Goal: Information Seeking & Learning: Check status

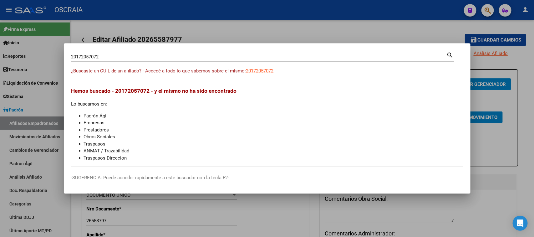
click at [336, 54] on input "20172057072" at bounding box center [258, 57] width 375 height 6
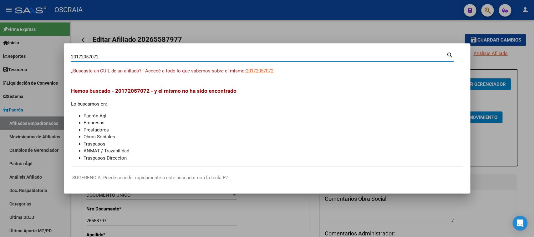
click at [334, 57] on input "20172057072" at bounding box center [258, 57] width 375 height 6
type input "59986983"
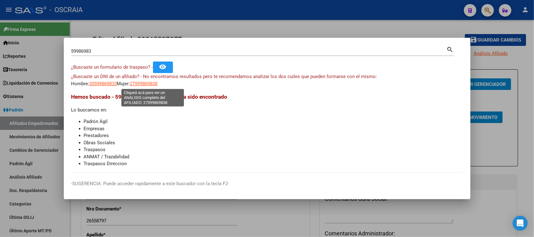
click at [144, 81] on span "27599869838" at bounding box center [144, 84] width 28 height 6
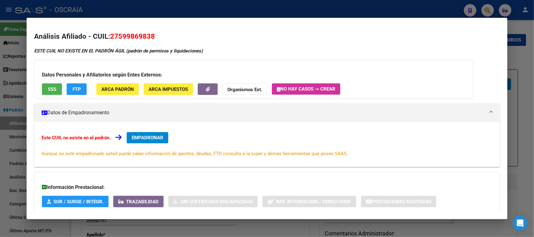
click at [237, 2] on div at bounding box center [267, 118] width 534 height 237
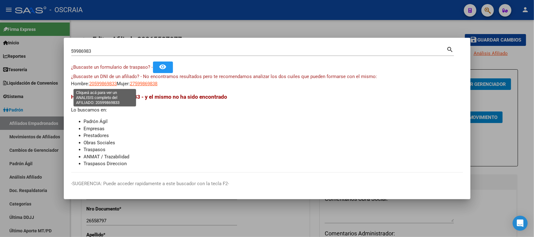
click at [102, 82] on span "20599869833" at bounding box center [103, 84] width 28 height 6
type textarea "20599869833"
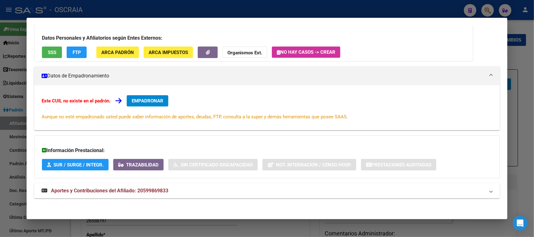
click at [109, 188] on span "Aportes y Contribuciones del Afiliado: 20599869833" at bounding box center [109, 191] width 117 height 6
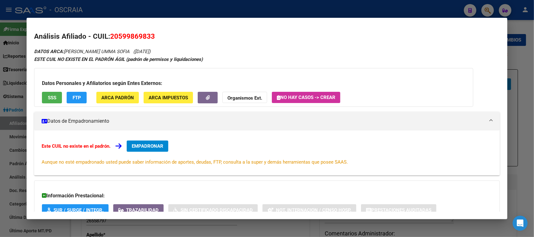
click at [58, 99] on button "SSS" at bounding box center [52, 98] width 20 height 12
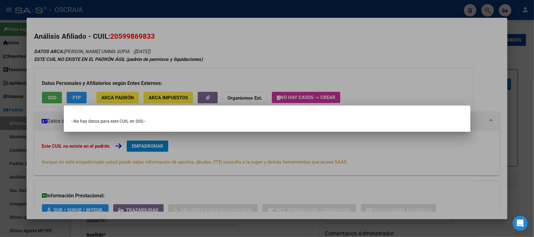
click at [163, 21] on div at bounding box center [267, 118] width 534 height 237
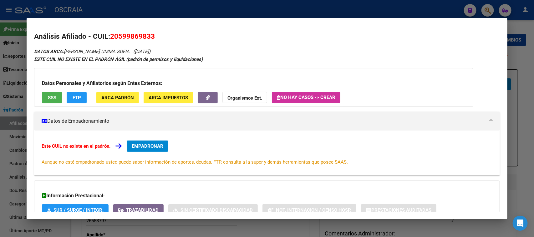
click at [127, 36] on span "20599869833" at bounding box center [132, 36] width 45 height 8
copy span "20599869833"
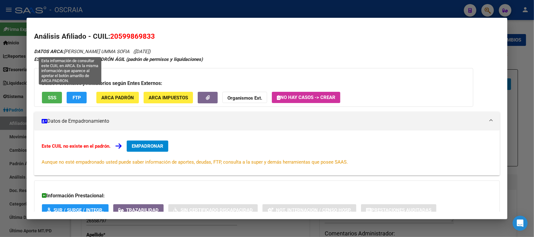
drag, startPoint x: 65, startPoint y: 51, endPoint x: 107, endPoint y: 51, distance: 41.9
click at [107, 51] on icon "DATOS ARCA: [PERSON_NAME] UMMA SOFIA ([DATE])" at bounding box center [92, 52] width 116 height 6
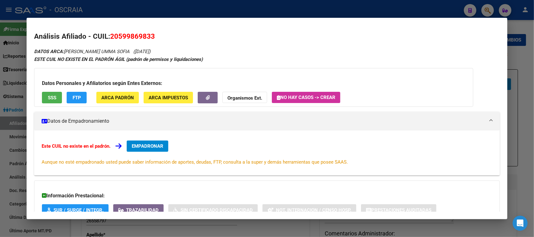
copy icon "[PERSON_NAME] UMMA SOFIA"
click at [264, 7] on div at bounding box center [267, 118] width 534 height 237
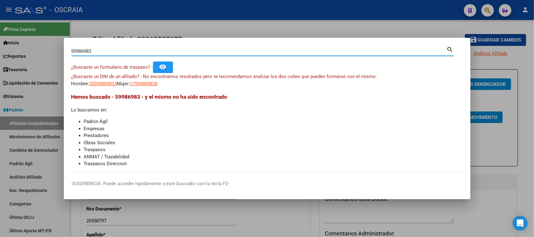
drag, startPoint x: 135, startPoint y: 52, endPoint x: 0, endPoint y: 55, distance: 135.5
click at [0, 55] on div "59986983 Buscar (apellido, dni, cuil, nro traspaso, cuit, obra social) search ¿…" at bounding box center [267, 118] width 534 height 237
paste input "27243238868"
type input "27243238868"
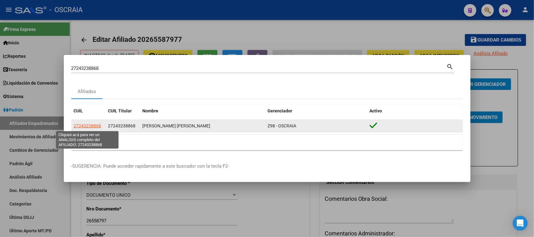
click at [81, 124] on span "27243238868" at bounding box center [88, 126] width 28 height 5
type textarea "27243238868"
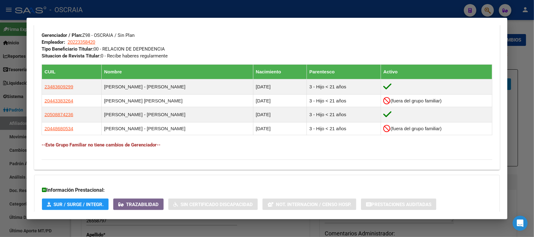
scroll to position [343, 0]
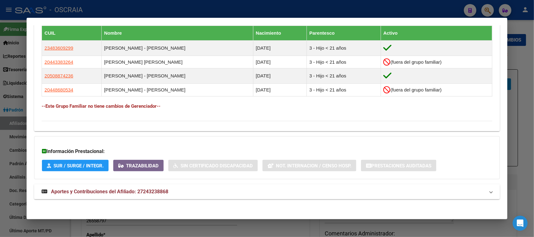
click at [132, 188] on strong "Aportes y Contribuciones del Afiliado: 27243238868" at bounding box center [105, 192] width 127 height 8
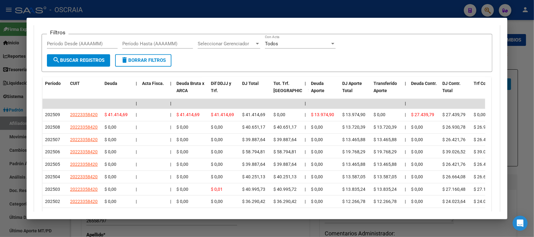
scroll to position [617, 0]
